Goal: Task Accomplishment & Management: Manage account settings

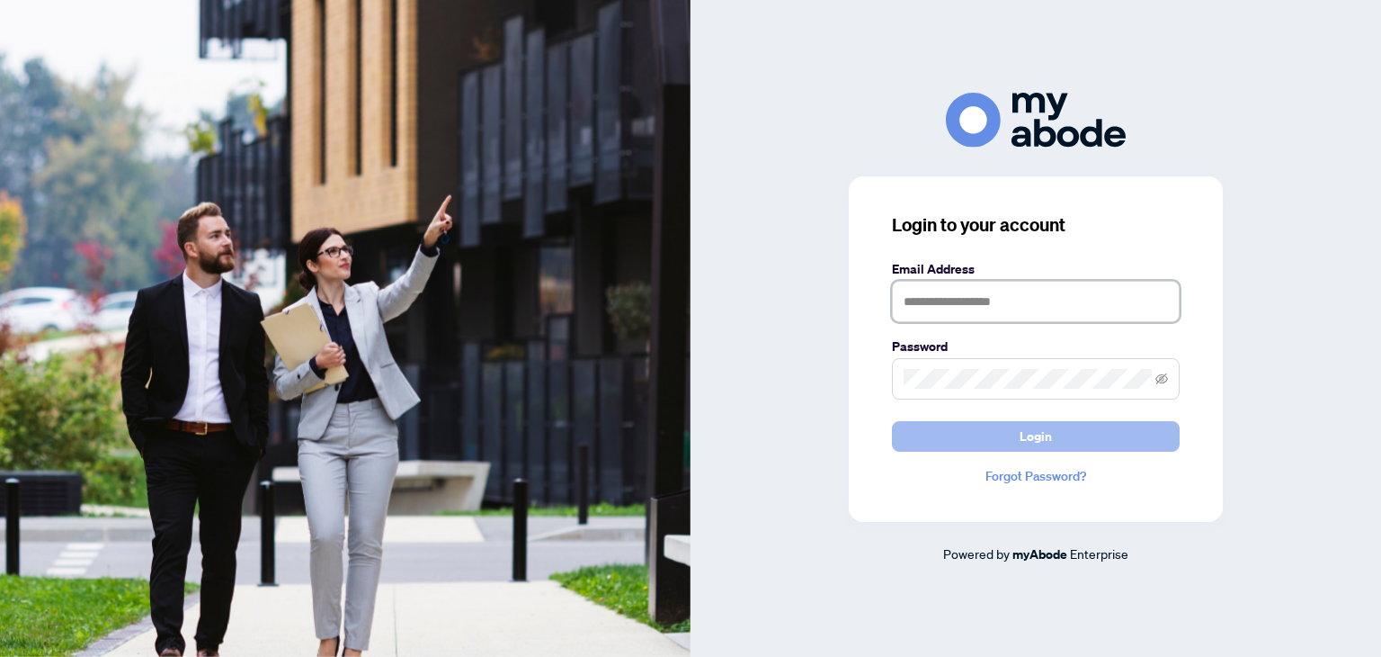
type input "**********"
click at [940, 443] on button "Login" at bounding box center [1036, 436] width 288 height 31
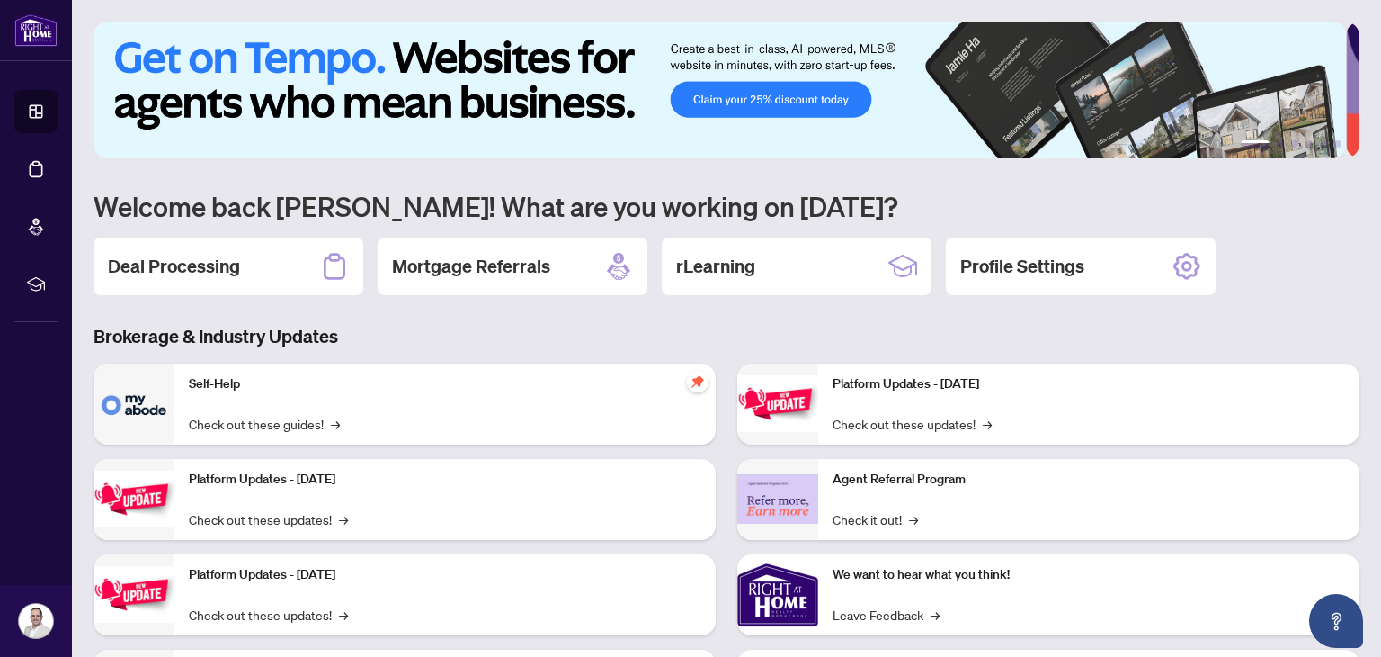
click at [202, 265] on h2 "Deal Processing" at bounding box center [174, 266] width 132 height 25
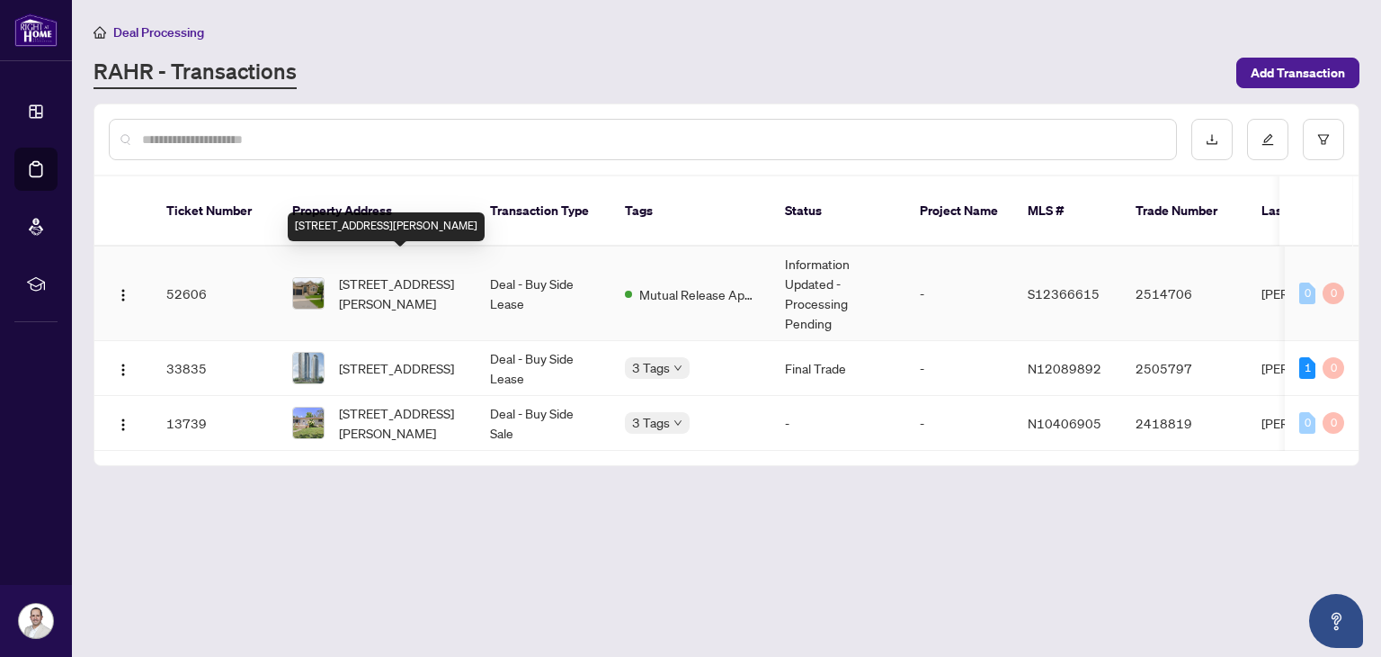
click at [342, 278] on span "[STREET_ADDRESS][PERSON_NAME]" at bounding box center [400, 293] width 122 height 40
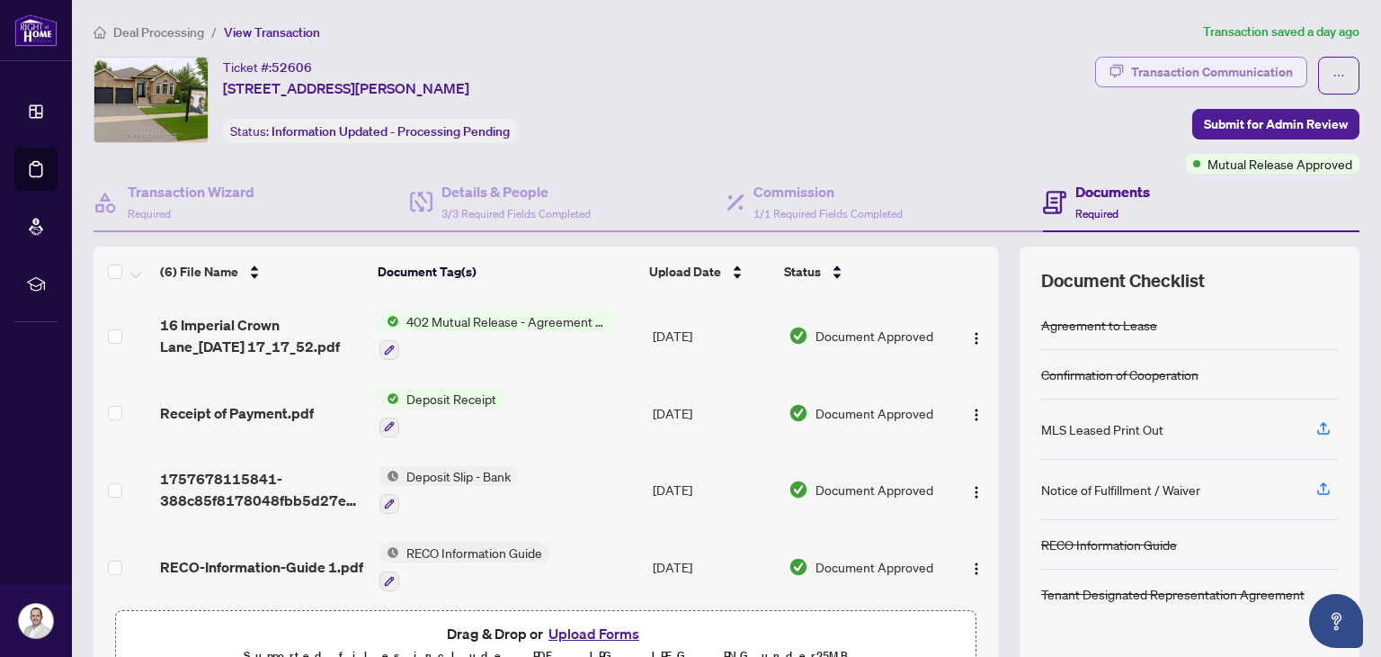
click at [1169, 66] on div "Transaction Communication" at bounding box center [1212, 72] width 162 height 29
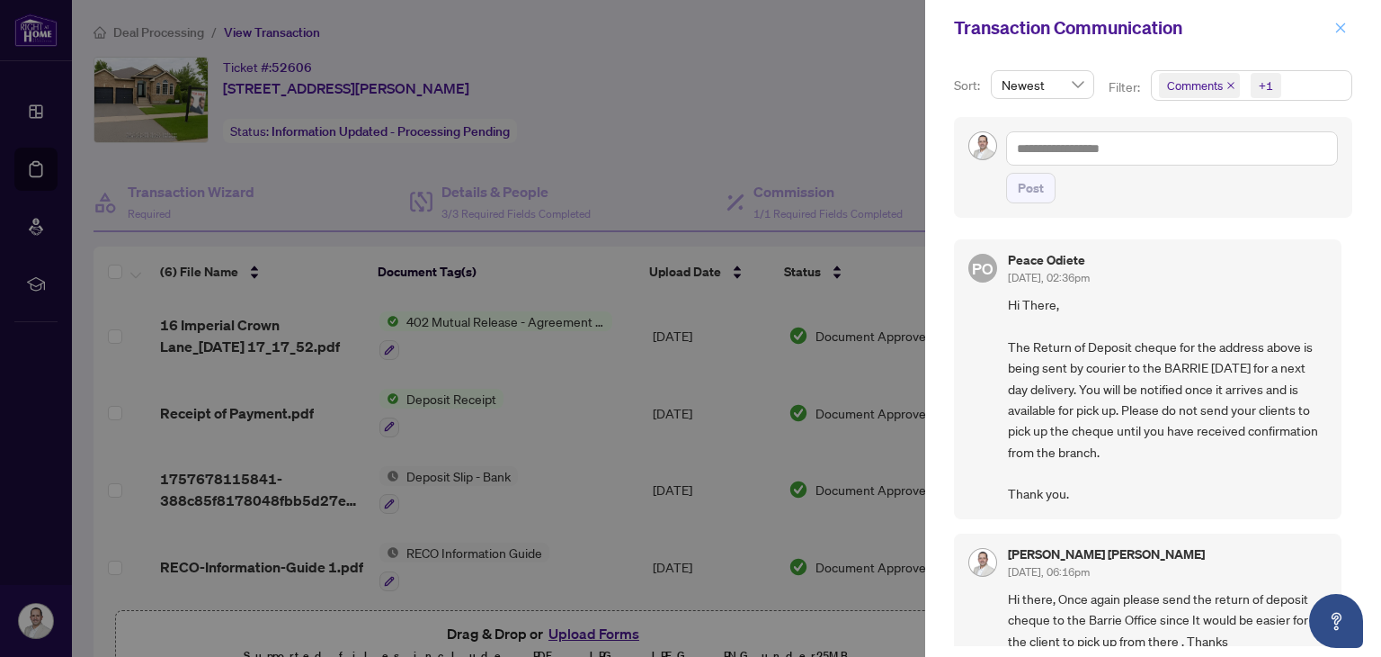
click at [1343, 33] on icon "close" at bounding box center [1341, 28] width 13 height 13
